Goal: Information Seeking & Learning: Get advice/opinions

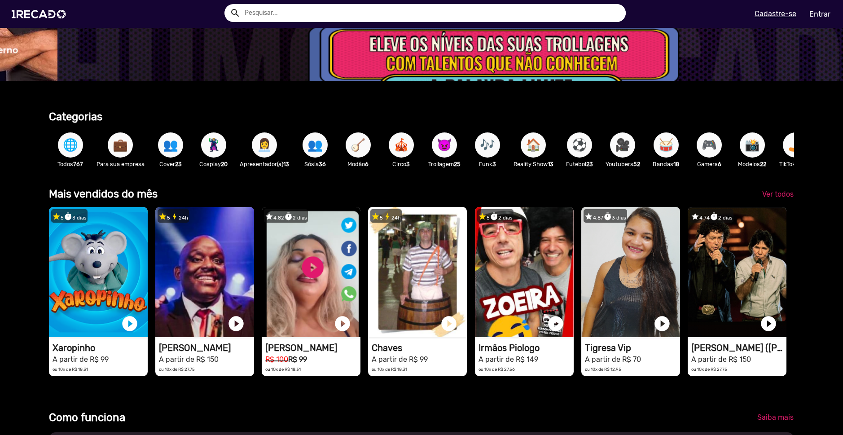
scroll to position [0, 2510]
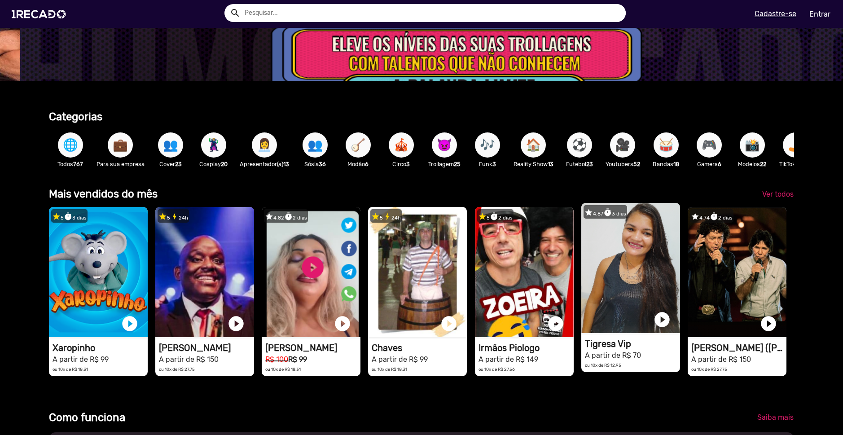
click at [646, 256] on video "1RECADO vídeos dedicados para fãs e empresas" at bounding box center [631, 268] width 99 height 130
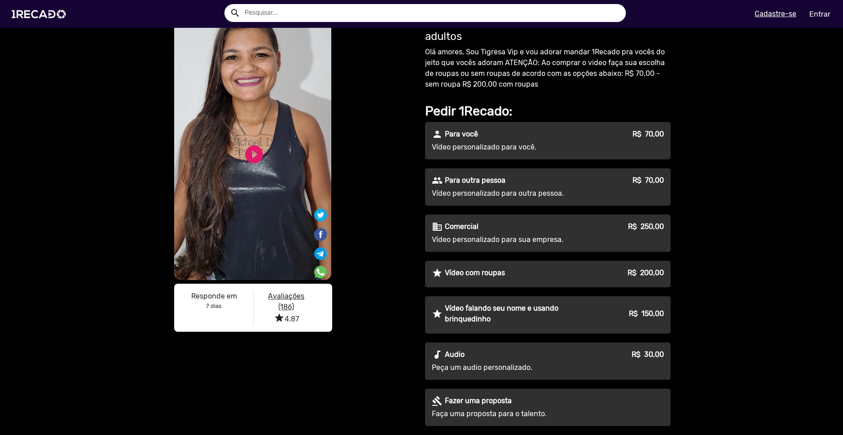
scroll to position [45, 0]
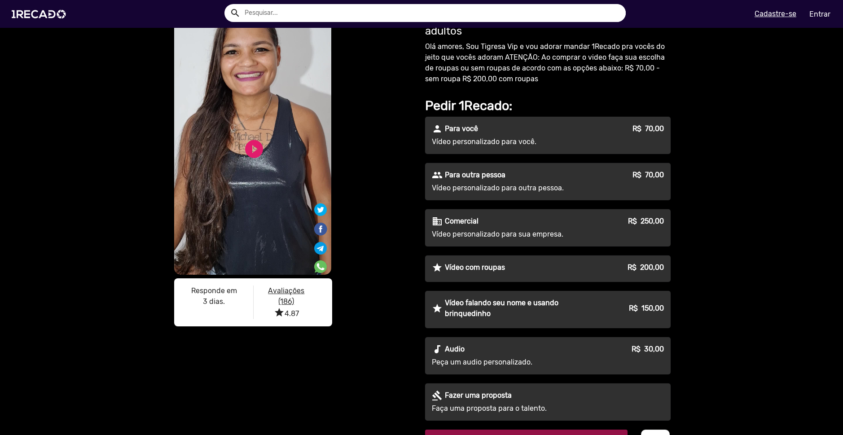
click at [289, 289] on u "Avaliações (186)" at bounding box center [286, 296] width 36 height 19
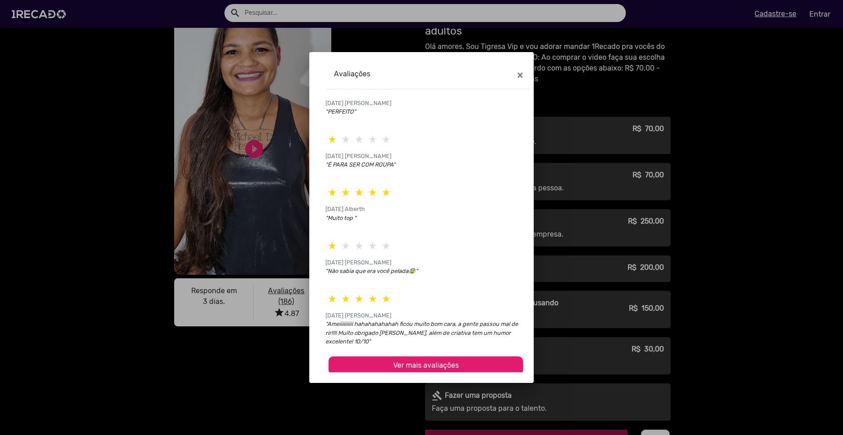
scroll to position [18, 0]
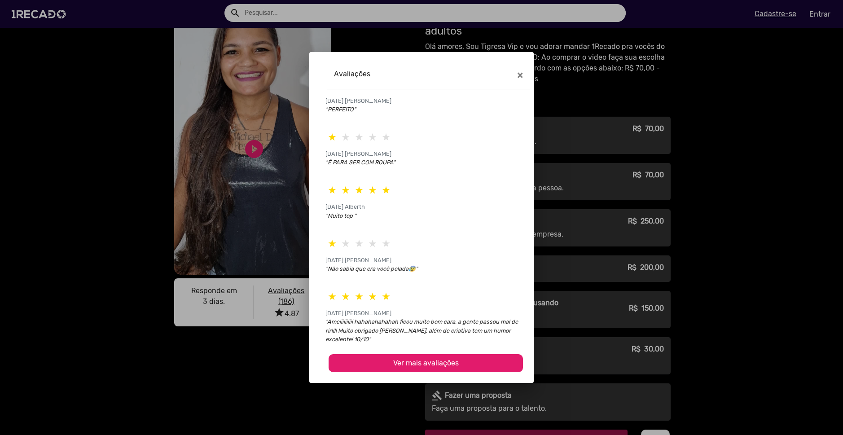
click at [439, 361] on span "Ver mais avaliações" at bounding box center [426, 363] width 66 height 9
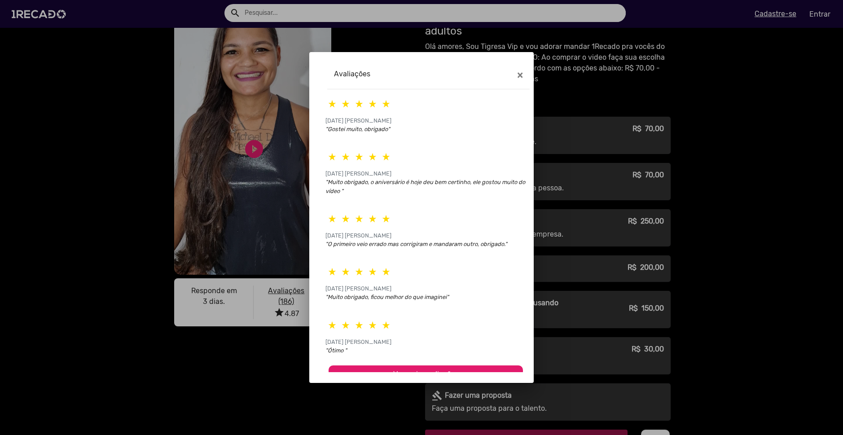
scroll to position [287, 0]
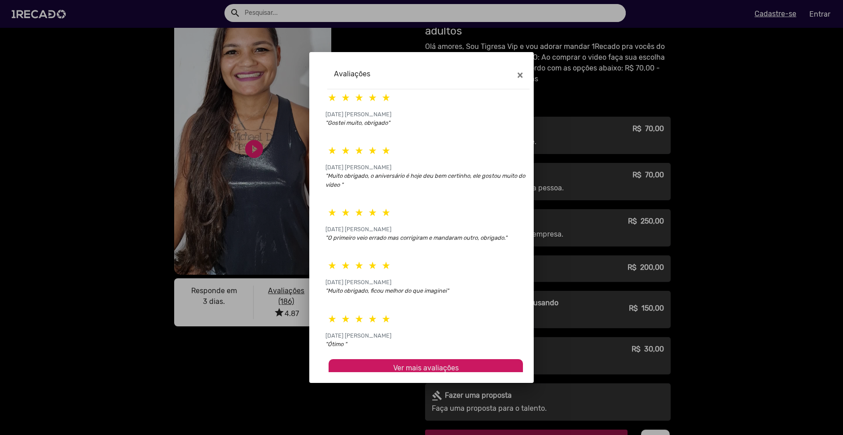
click at [438, 364] on span "Ver mais avaliações" at bounding box center [426, 368] width 66 height 9
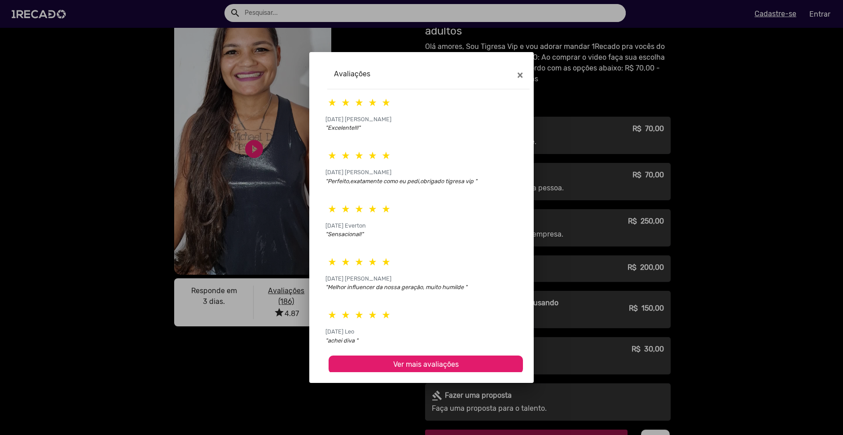
scroll to position [558, 0]
click at [442, 363] on span "Ver mais avaliações" at bounding box center [426, 363] width 66 height 9
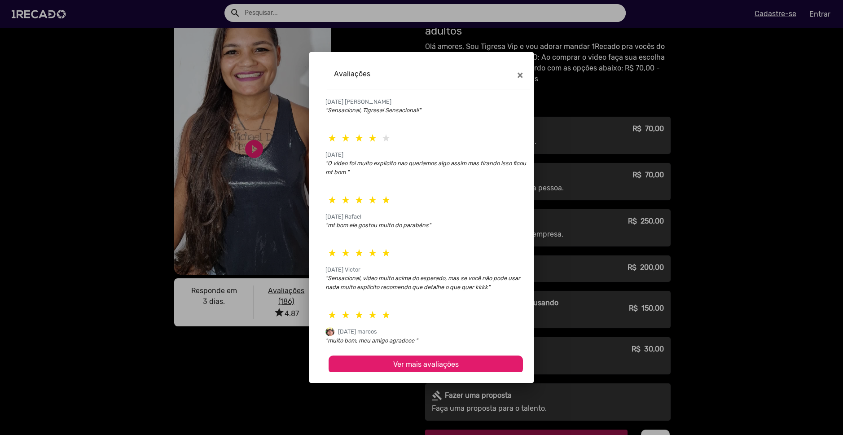
scroll to position [842, 0]
click at [406, 364] on span "Ver mais avaliações" at bounding box center [426, 363] width 66 height 9
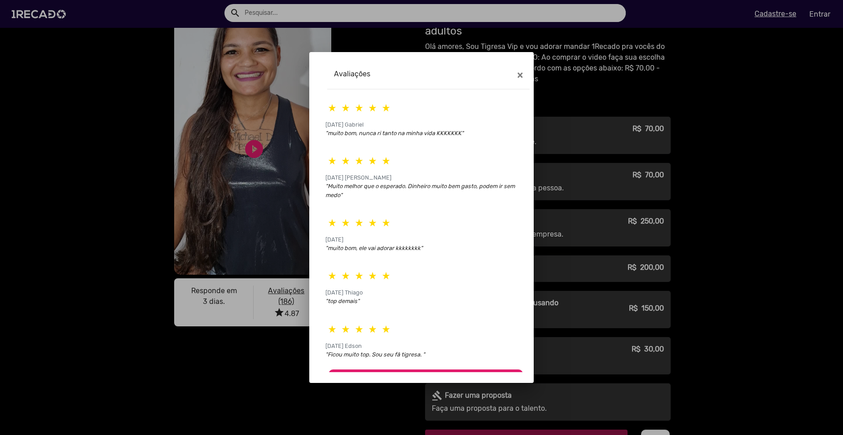
scroll to position [1111, 0]
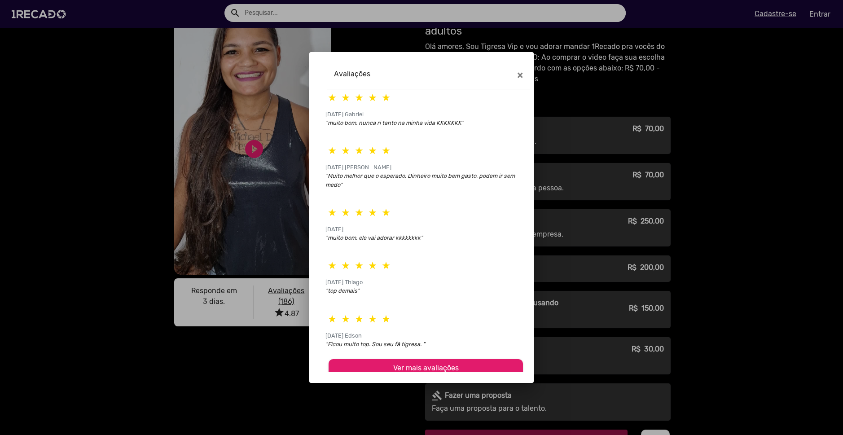
click at [428, 375] on mat-dialog-container "Avaliações × [DATE] [PERSON_NAME] "PERFEITO" [DATE] [PERSON_NAME] "É PARA SER C…" at bounding box center [421, 217] width 225 height 331
click at [425, 370] on span "Ver mais avaliações" at bounding box center [426, 368] width 66 height 9
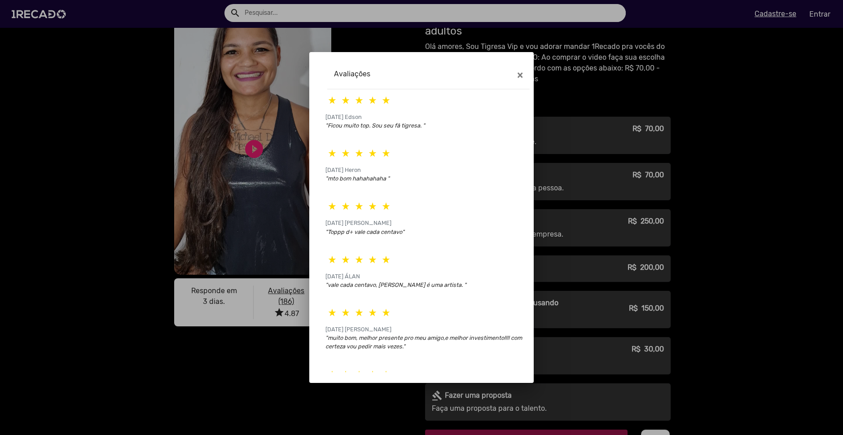
scroll to position [1399, 0]
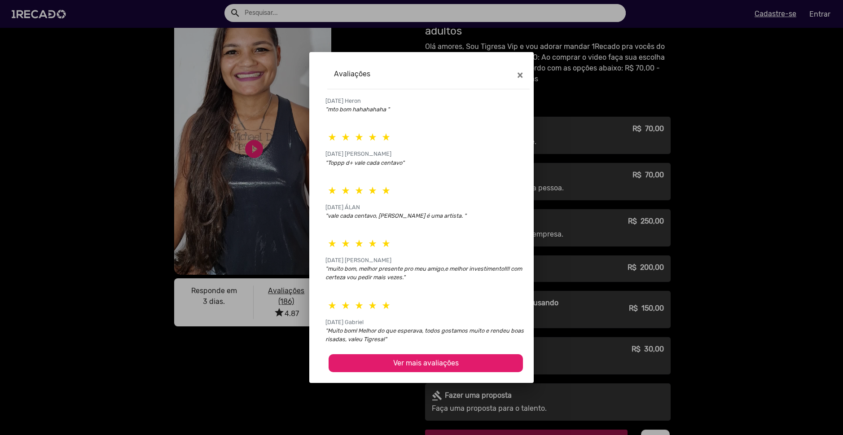
click at [452, 365] on span "Ver mais avaliações" at bounding box center [426, 363] width 66 height 9
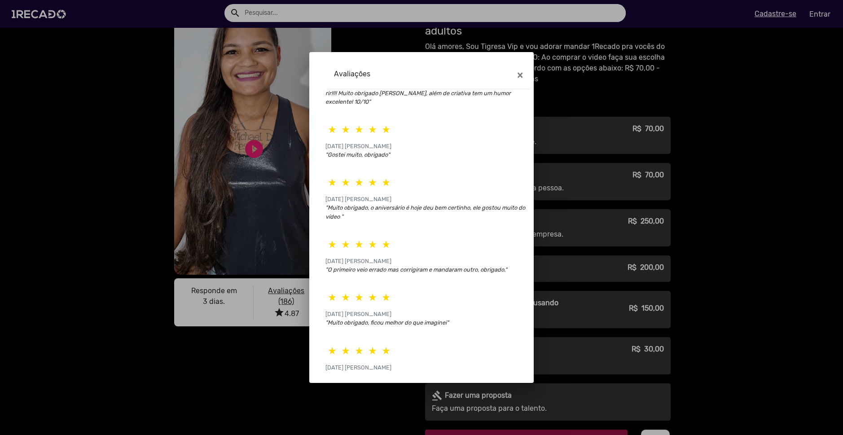
scroll to position [0, 0]
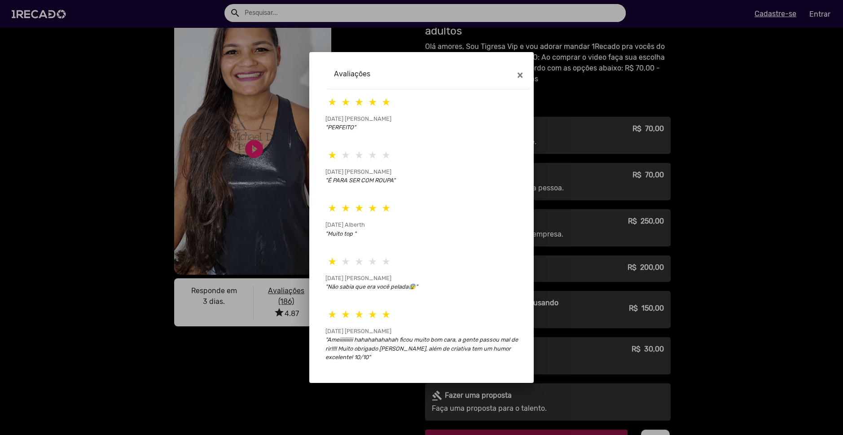
click at [633, 84] on div at bounding box center [421, 217] width 843 height 435
